Goal: Find specific page/section

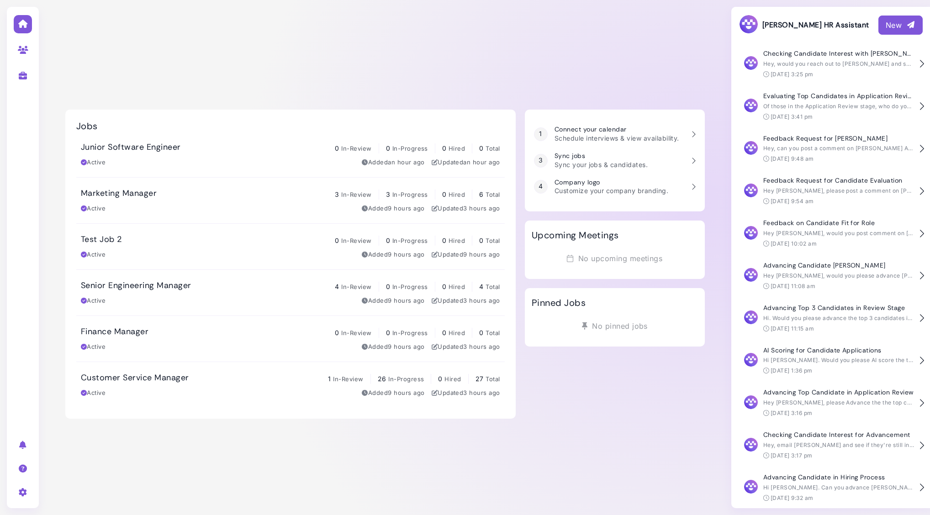
scroll to position [128, 0]
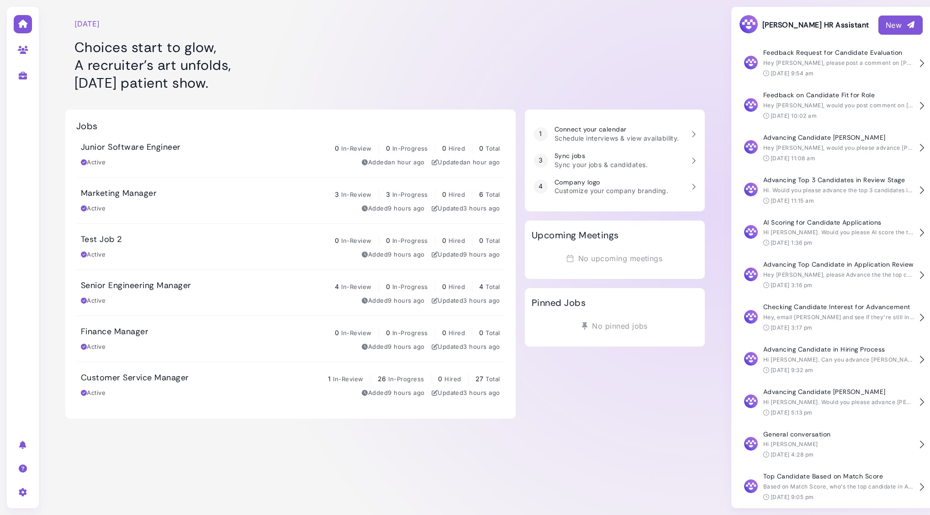
click at [170, 169] on link "Junior Software Engineer 0 In-Review 0 In-Progress 0 Hired 0 Total Active Added…" at bounding box center [290, 155] width 429 height 46
click at [193, 207] on div "Active Added 9 hours ago Updated 3 hours ago" at bounding box center [290, 208] width 419 height 9
click at [402, 36] on div "[DATE] Choices start to glow, A recruiter’s art unfolds, [DATE] patient show." at bounding box center [290, 50] width 450 height 91
